Goal: Task Accomplishment & Management: Use online tool/utility

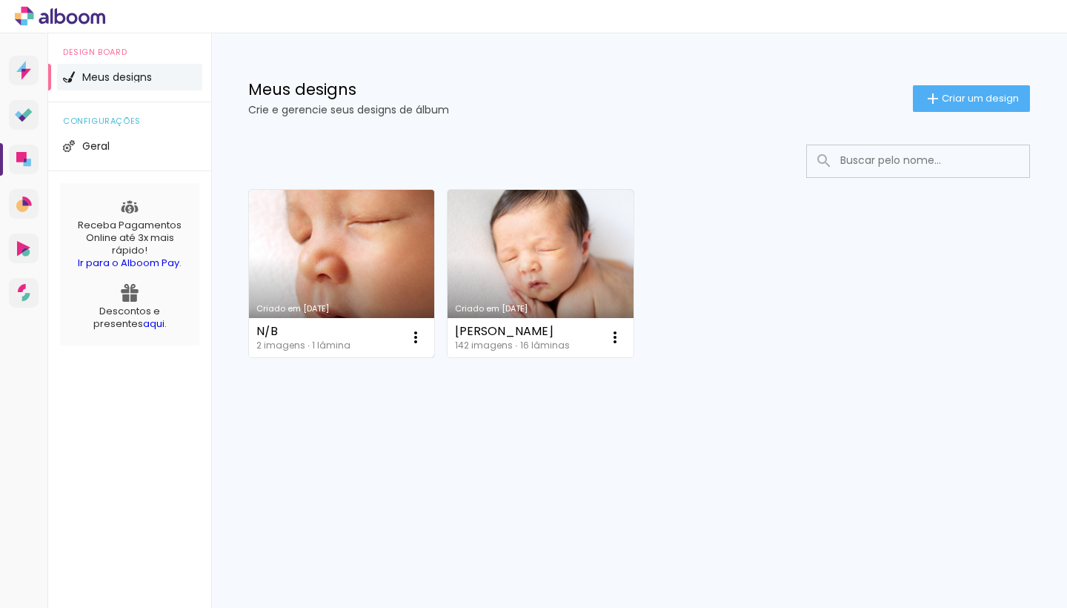
click at [338, 269] on link "Criado em 28/09/25" at bounding box center [341, 273] width 185 height 167
click at [73, 13] on icon at bounding box center [72, 18] width 11 height 11
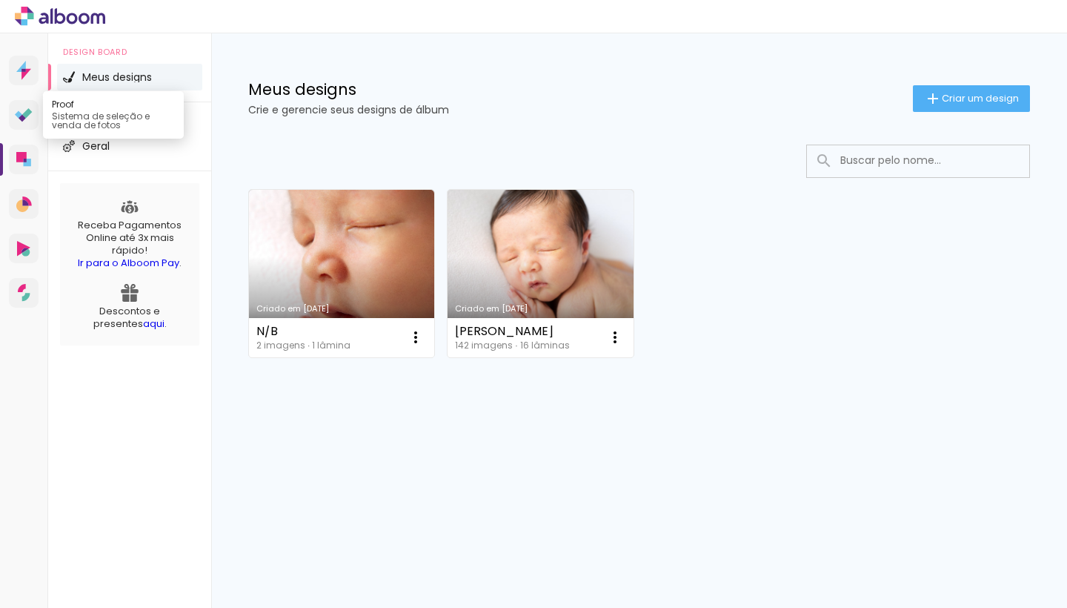
click at [22, 113] on icon at bounding box center [24, 115] width 18 height 14
